Goal: Task Accomplishment & Management: Manage account settings

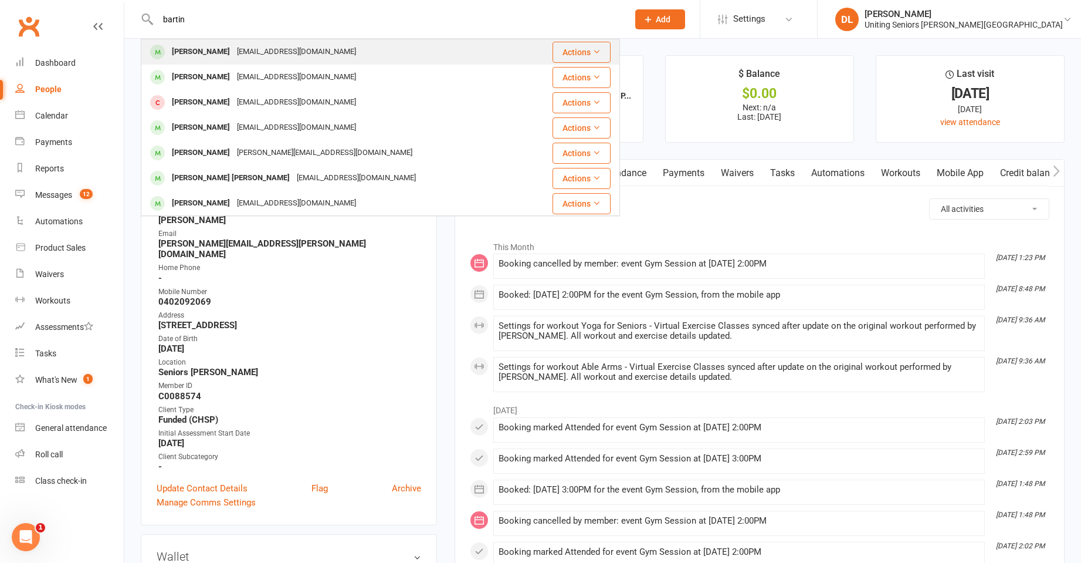
type input "bartin"
click at [256, 52] on div "[EMAIL_ADDRESS][DOMAIN_NAME]" at bounding box center [296, 51] width 126 height 17
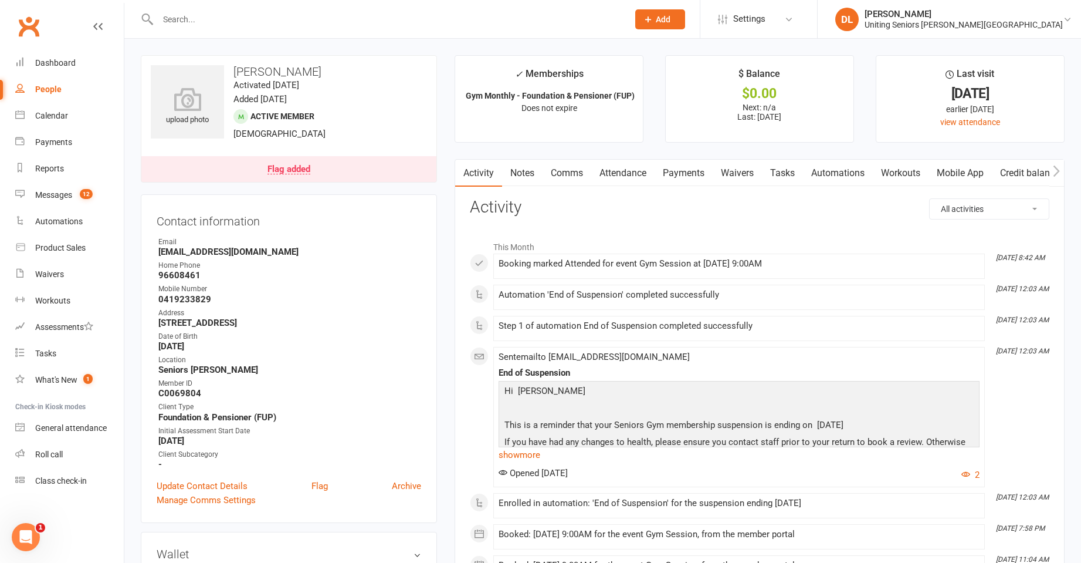
click at [978, 170] on link "Mobile App" at bounding box center [960, 173] width 63 height 27
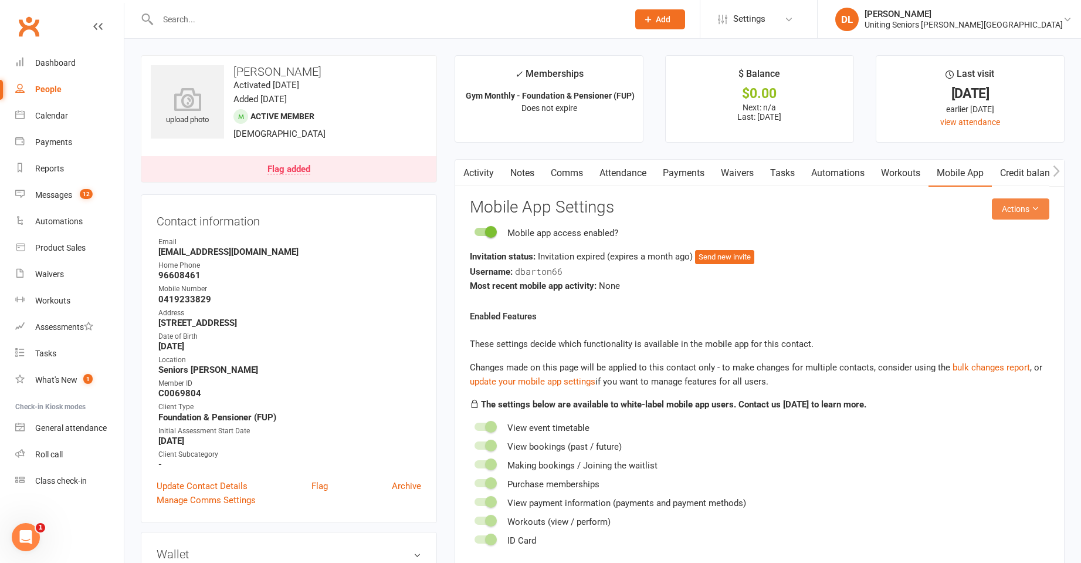
click at [1015, 206] on button "Actions" at bounding box center [1020, 208] width 57 height 21
click at [745, 254] on button "Send new invite" at bounding box center [724, 257] width 59 height 14
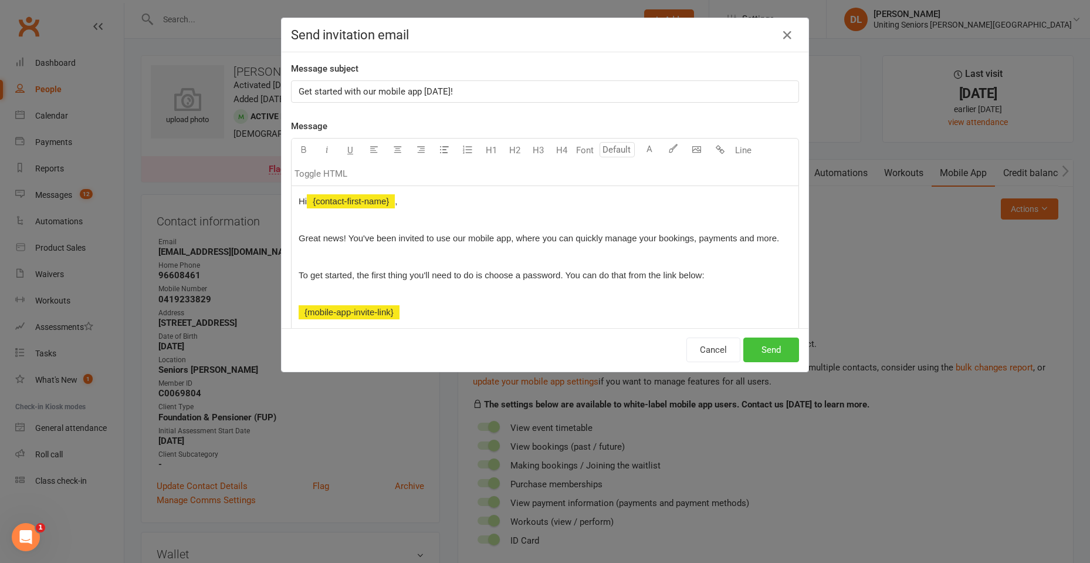
click at [778, 344] on button "Send" at bounding box center [771, 349] width 56 height 25
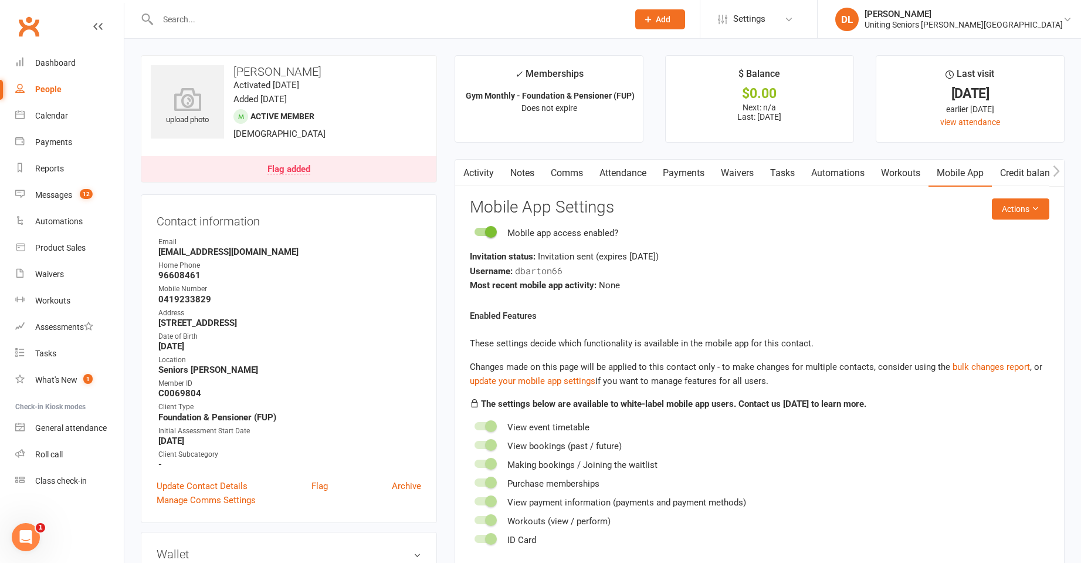
click at [294, 167] on div "Flag added" at bounding box center [289, 169] width 43 height 9
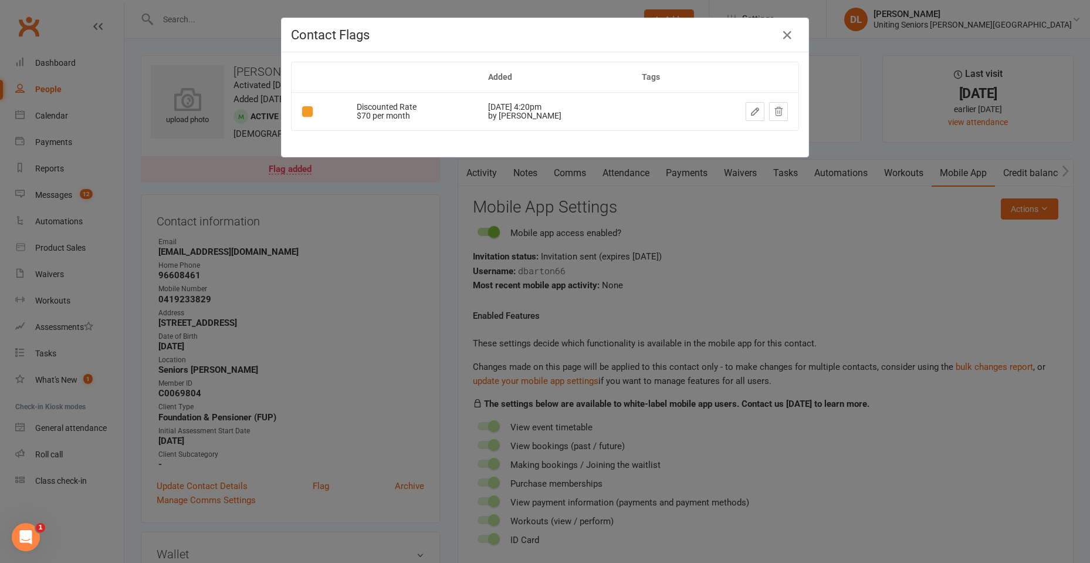
click at [402, 243] on div "Contact Flags Added Tags Discounted Rate $70 per month [DATE] 4:20pm by [PERSON…" at bounding box center [545, 281] width 1090 height 563
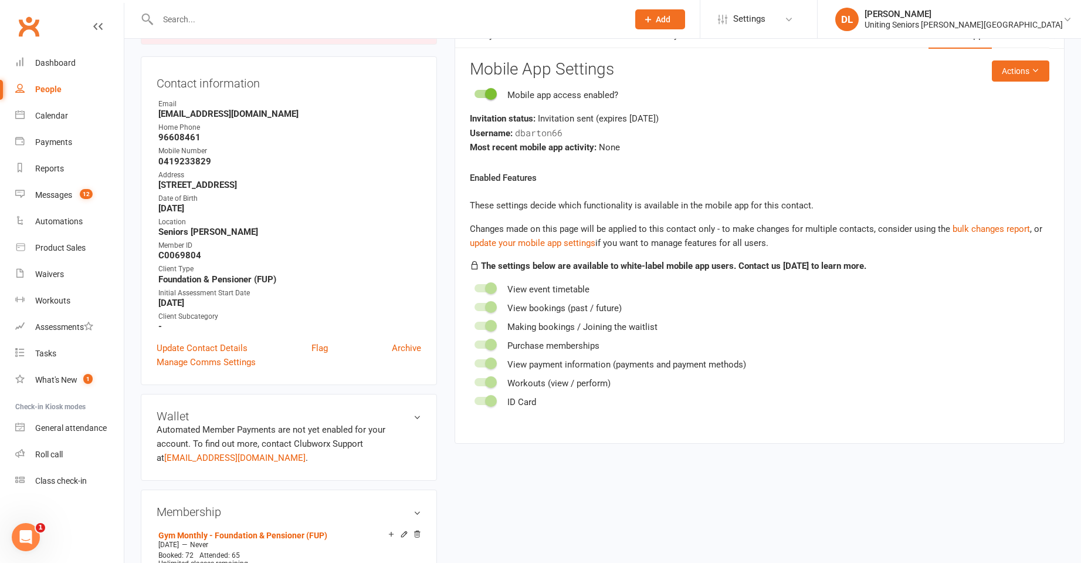
scroll to position [117, 0]
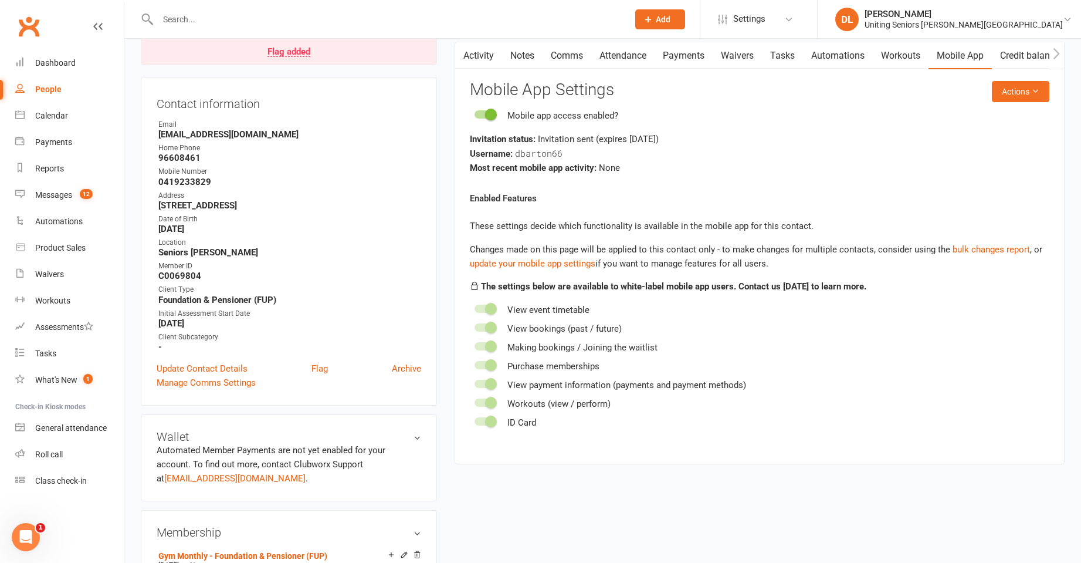
click at [307, 128] on div "Email" at bounding box center [289, 124] width 263 height 11
click at [279, 129] on strong "[EMAIL_ADDRESS][DOMAIN_NAME]" at bounding box center [289, 134] width 263 height 11
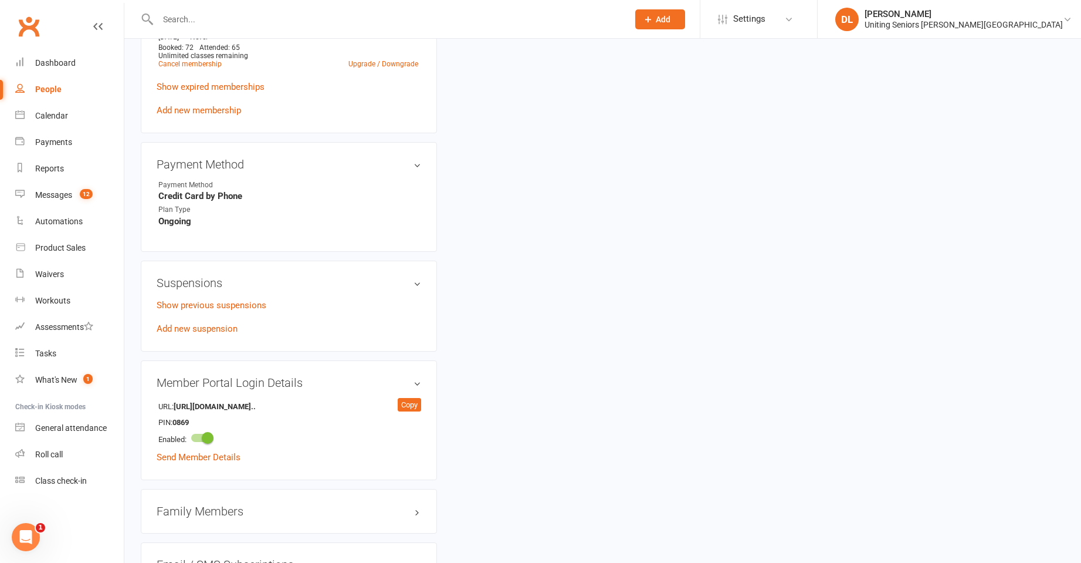
scroll to position [859, 0]
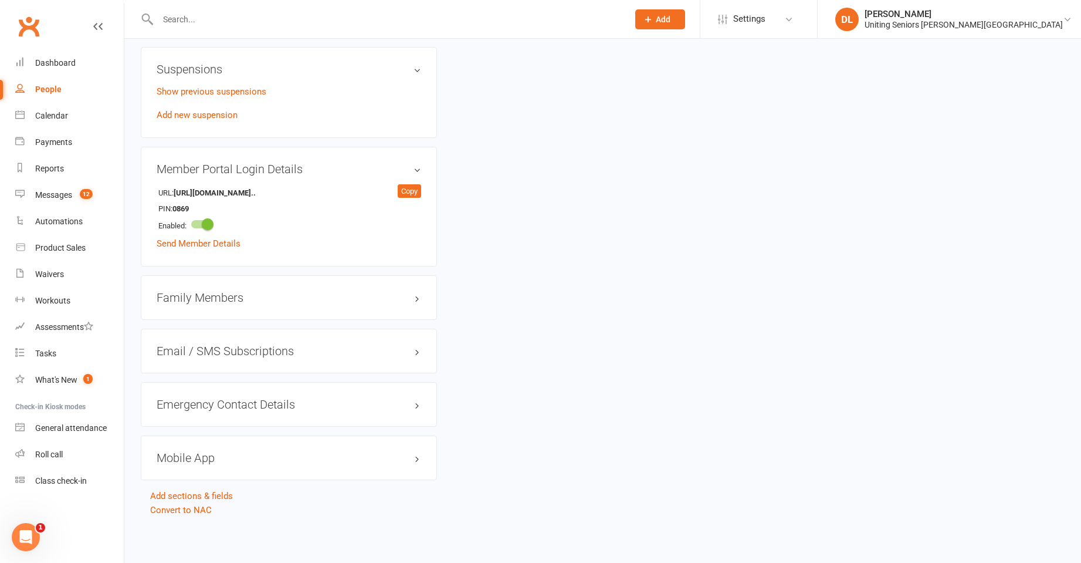
click at [242, 306] on div "Family Members" at bounding box center [289, 297] width 296 height 45
click at [240, 302] on h3 "Family Members" at bounding box center [289, 297] width 265 height 13
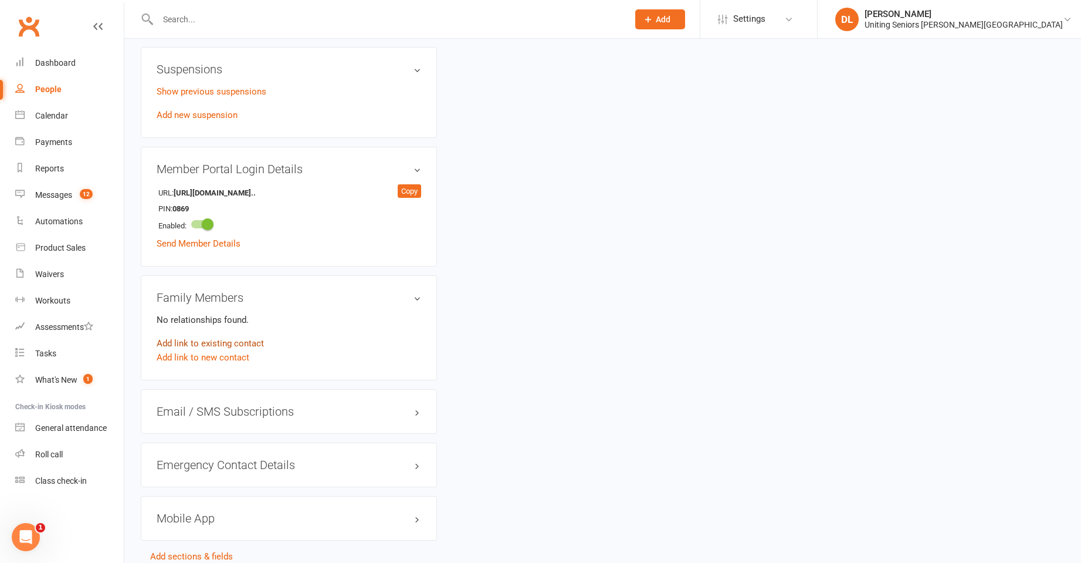
click at [234, 343] on link "Add link to existing contact" at bounding box center [210, 343] width 107 height 14
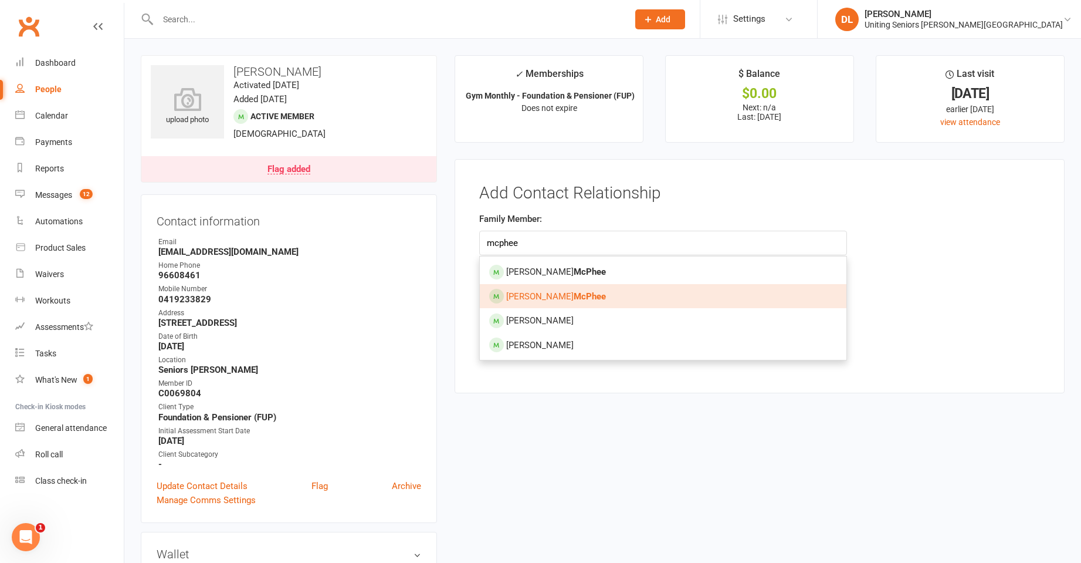
type input "mcphee"
click at [577, 299] on link "[PERSON_NAME]" at bounding box center [663, 296] width 367 height 25
type input "[PERSON_NAME]"
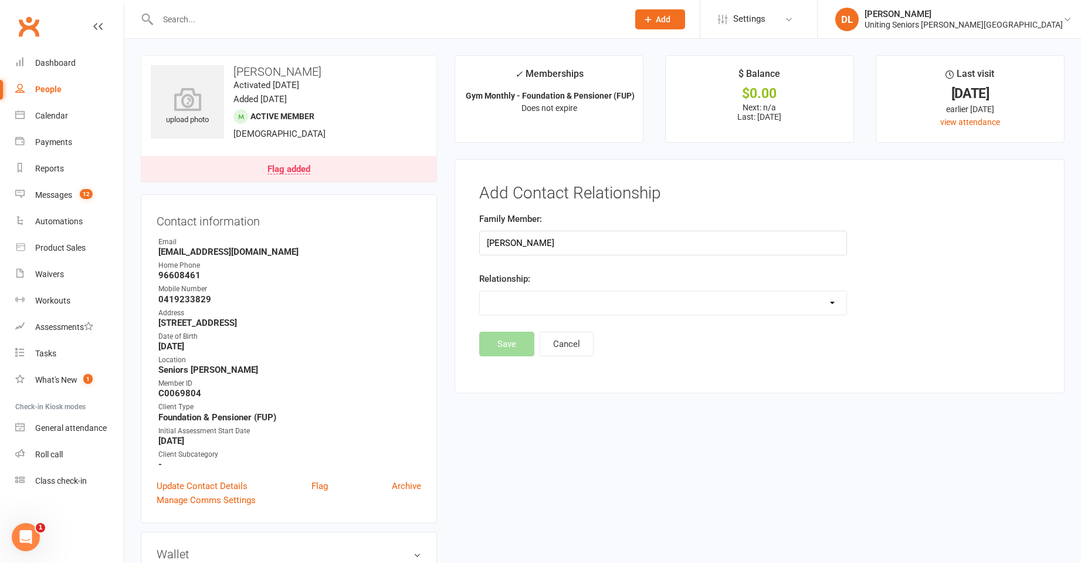
click at [537, 309] on select "Parent / Guardian Child Sibling (parent not in system) Spouse / Partner Cousin …" at bounding box center [663, 302] width 367 height 23
select select "3"
click at [480, 291] on select "Parent / Guardian Child Sibling (parent not in system) Spouse / Partner Cousin …" at bounding box center [663, 302] width 367 height 23
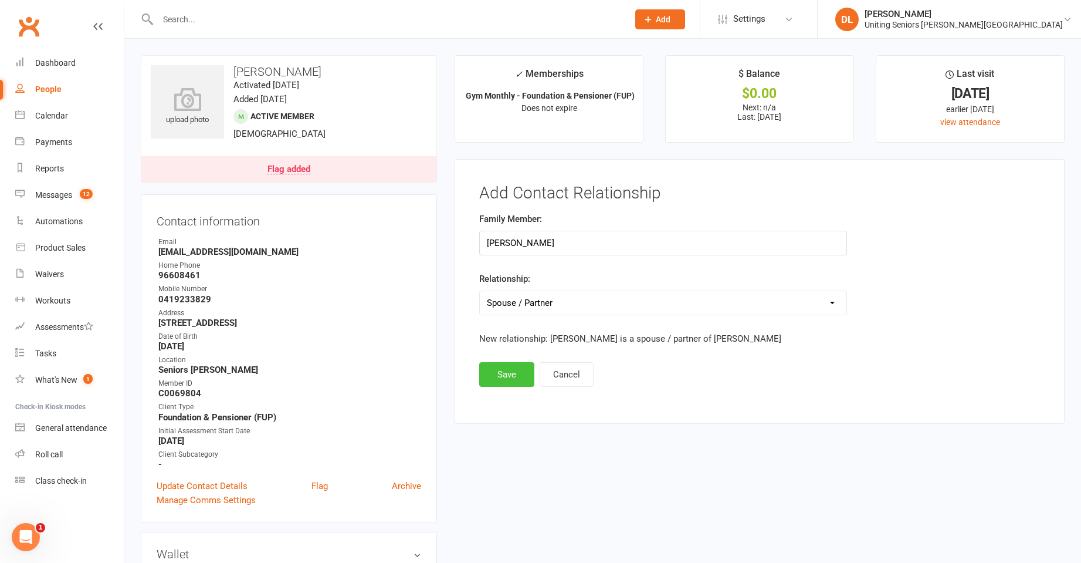
click at [519, 377] on button "Save" at bounding box center [506, 374] width 55 height 25
